Goal: Transaction & Acquisition: Subscribe to service/newsletter

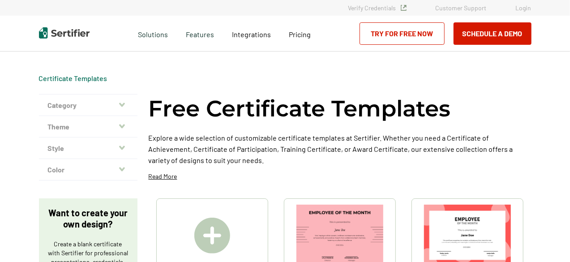
click at [504, 145] on p "Explore a wide selection of customizable certificate templates at Sertifier. Wh…" at bounding box center [340, 149] width 383 height 34
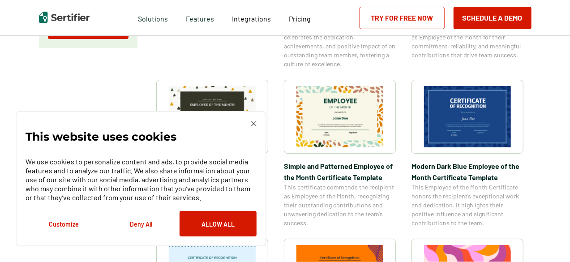
scroll to position [280, 0]
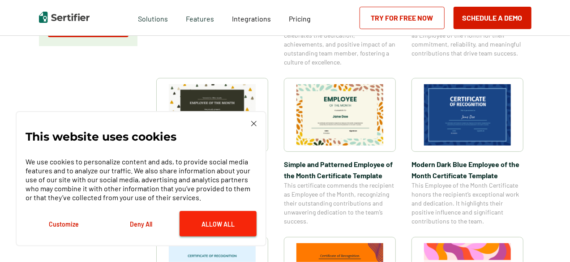
click at [220, 220] on button "Allow All" at bounding box center [218, 224] width 77 height 26
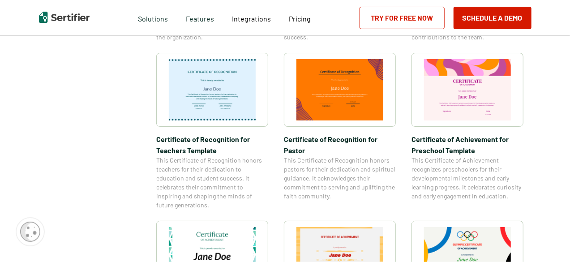
scroll to position [494, 0]
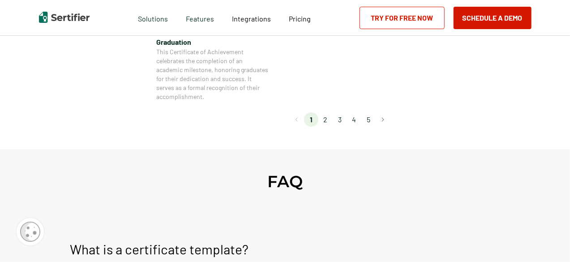
scroll to position [866, 0]
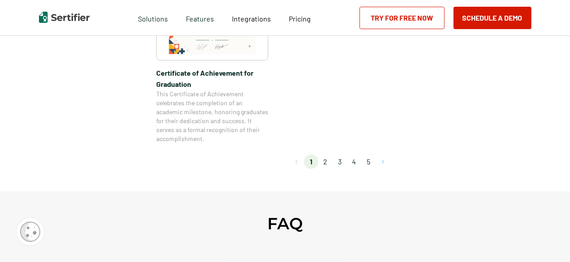
click at [389, 165] on button "Go to next page" at bounding box center [383, 162] width 14 height 14
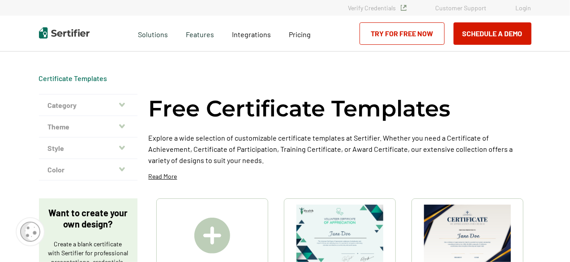
click at [523, 161] on p "Explore a wide selection of customizable certificate templates at Sertifier. Wh…" at bounding box center [340, 149] width 383 height 34
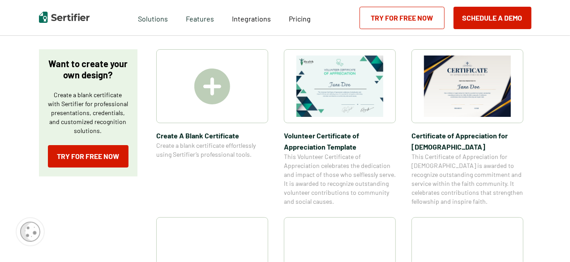
scroll to position [143, 0]
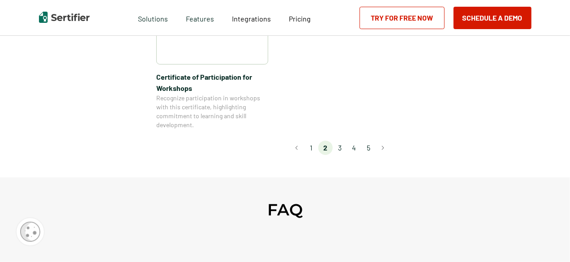
scroll to position [883, 0]
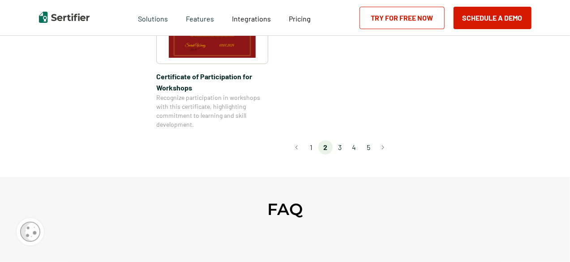
click at [343, 140] on li "3" at bounding box center [340, 147] width 14 height 14
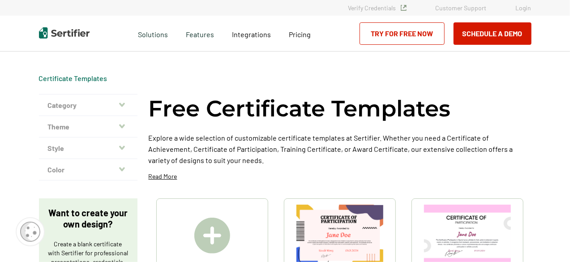
click at [501, 141] on p "Explore a wide selection of customizable certificate templates at Sertifier. Wh…" at bounding box center [340, 149] width 383 height 34
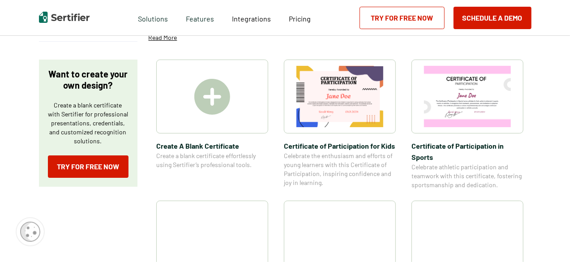
scroll to position [141, 0]
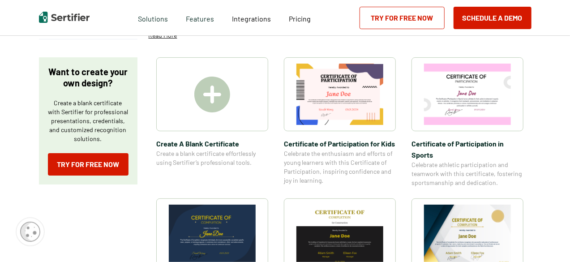
click at [474, 111] on img at bounding box center [467, 94] width 87 height 61
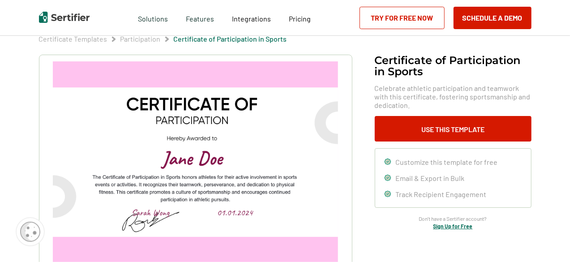
scroll to position [38, 0]
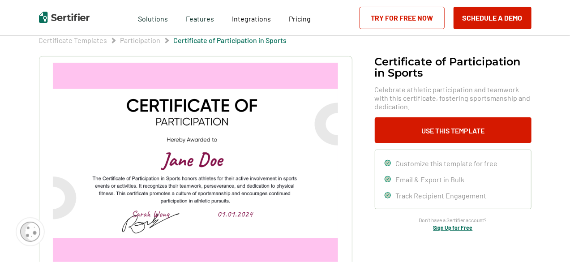
click at [175, 199] on img at bounding box center [195, 164] width 285 height 202
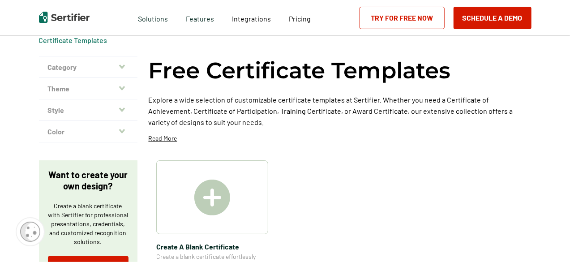
scroll to position [141, 0]
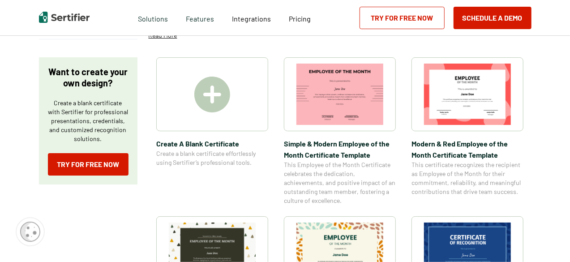
click at [205, 92] on img at bounding box center [212, 95] width 36 height 36
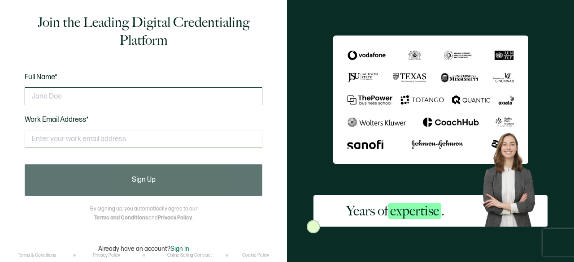
click at [153, 96] on input "text" at bounding box center [144, 96] width 238 height 18
type input "t"
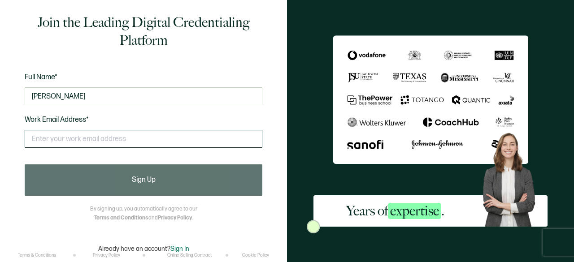
type input "Tricia Hennegan"
click at [127, 138] on input "text" at bounding box center [144, 139] width 238 height 18
type input "thennegan71@gmail.com"
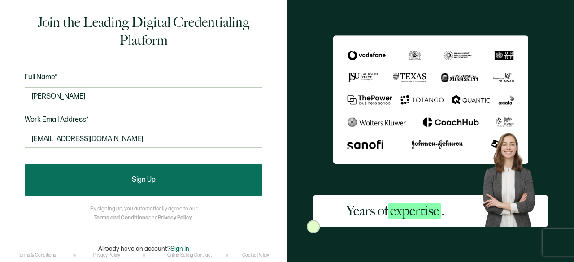
click at [152, 177] on span "Sign Up" at bounding box center [144, 180] width 24 height 7
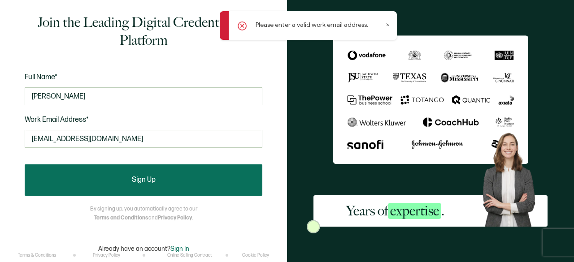
click at [152, 177] on span "Sign Up" at bounding box center [144, 180] width 24 height 7
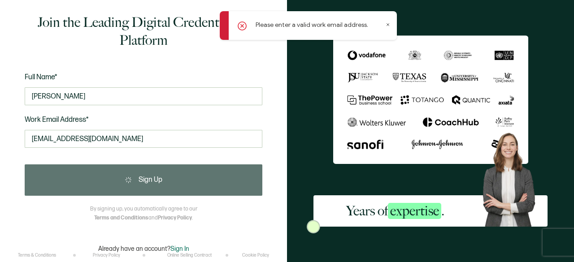
click at [244, 26] on div "Please enter a valid work email address." at bounding box center [308, 25] width 177 height 29
